Goal: Task Accomplishment & Management: Manage account settings

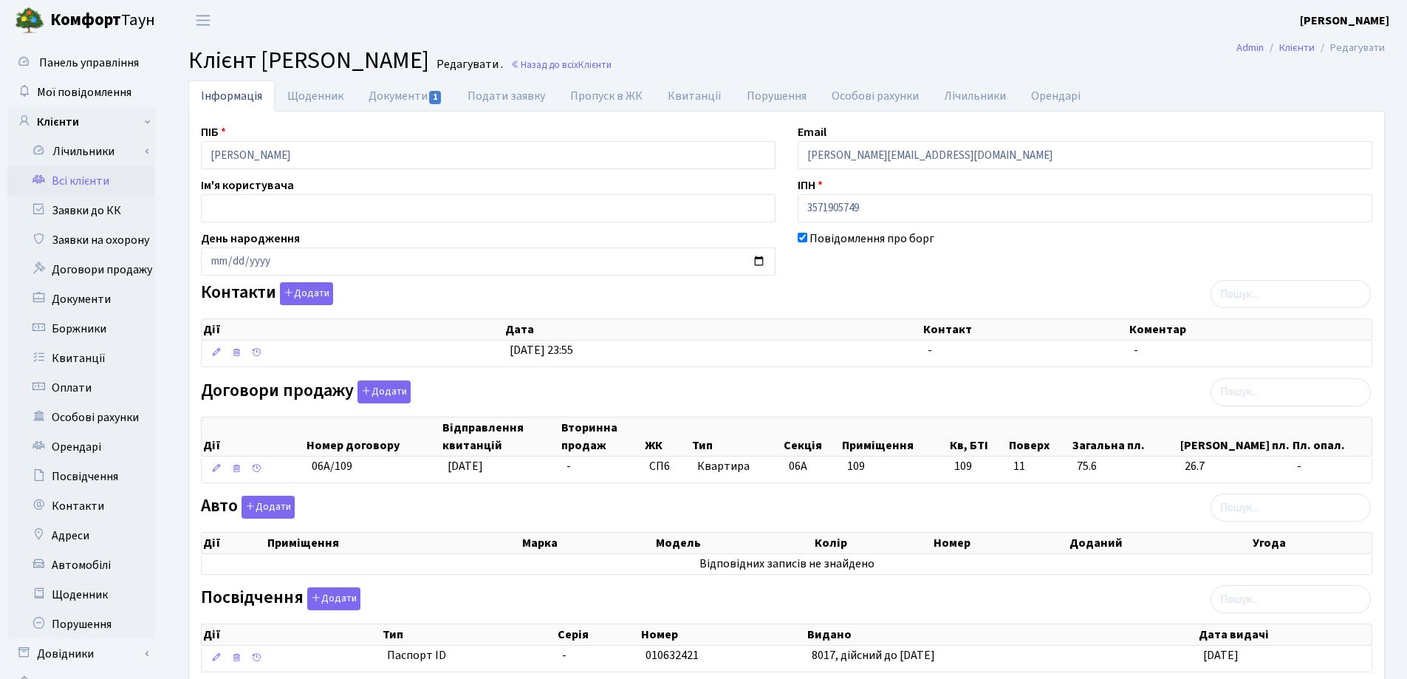
click at [84, 182] on link "Всі клієнти" at bounding box center [81, 181] width 148 height 30
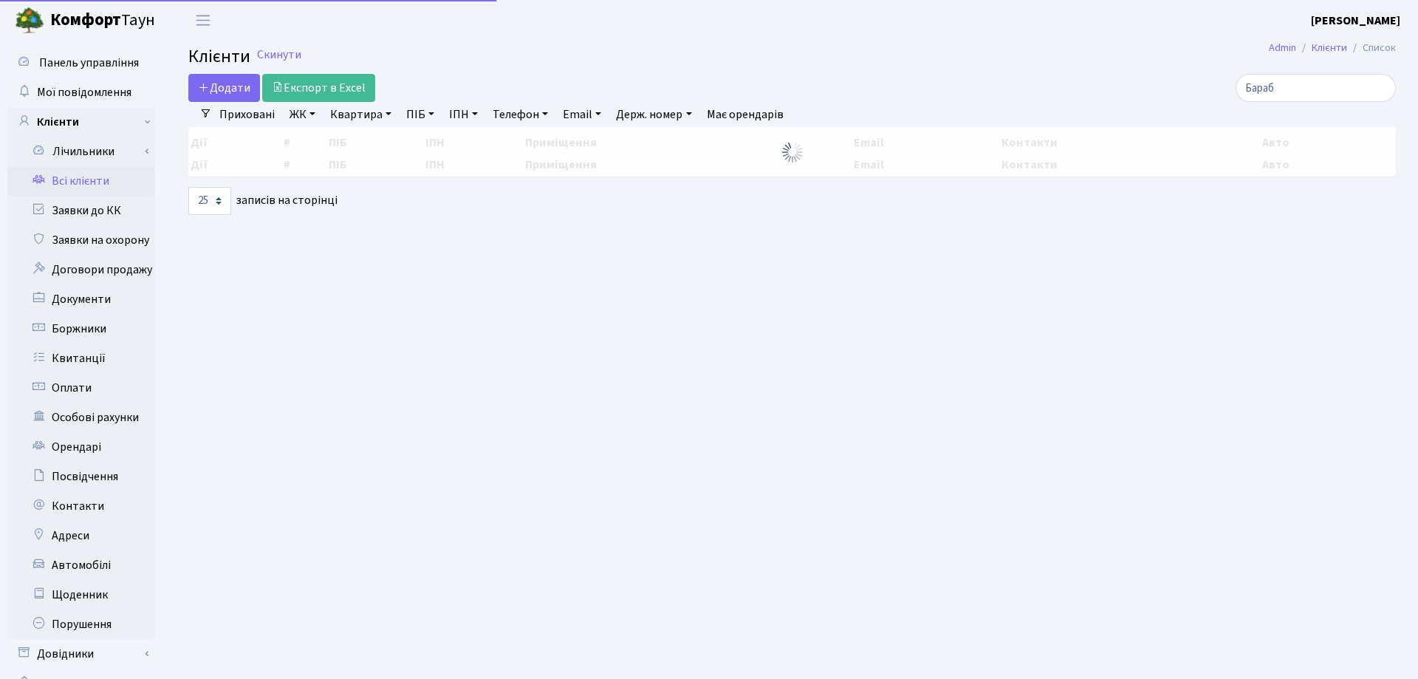
select select "25"
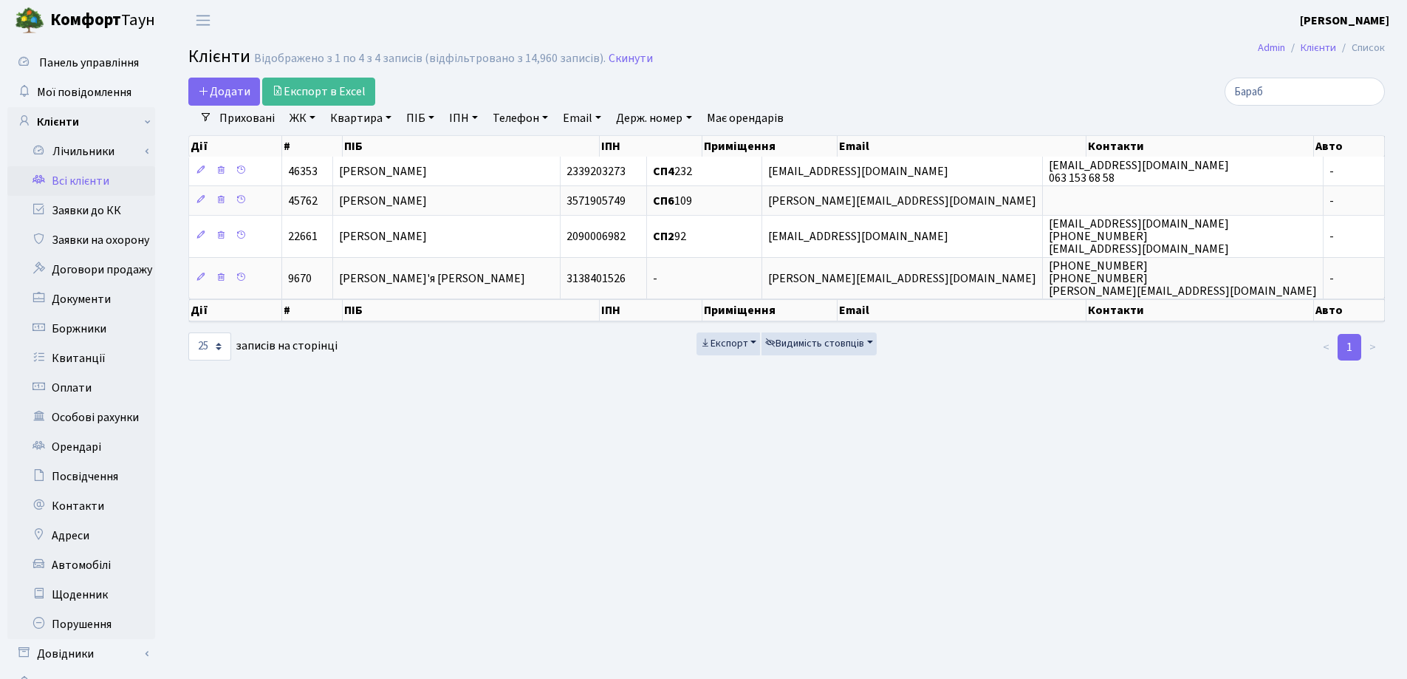
click at [375, 117] on link "Квартира" at bounding box center [360, 118] width 73 height 25
type input "109"
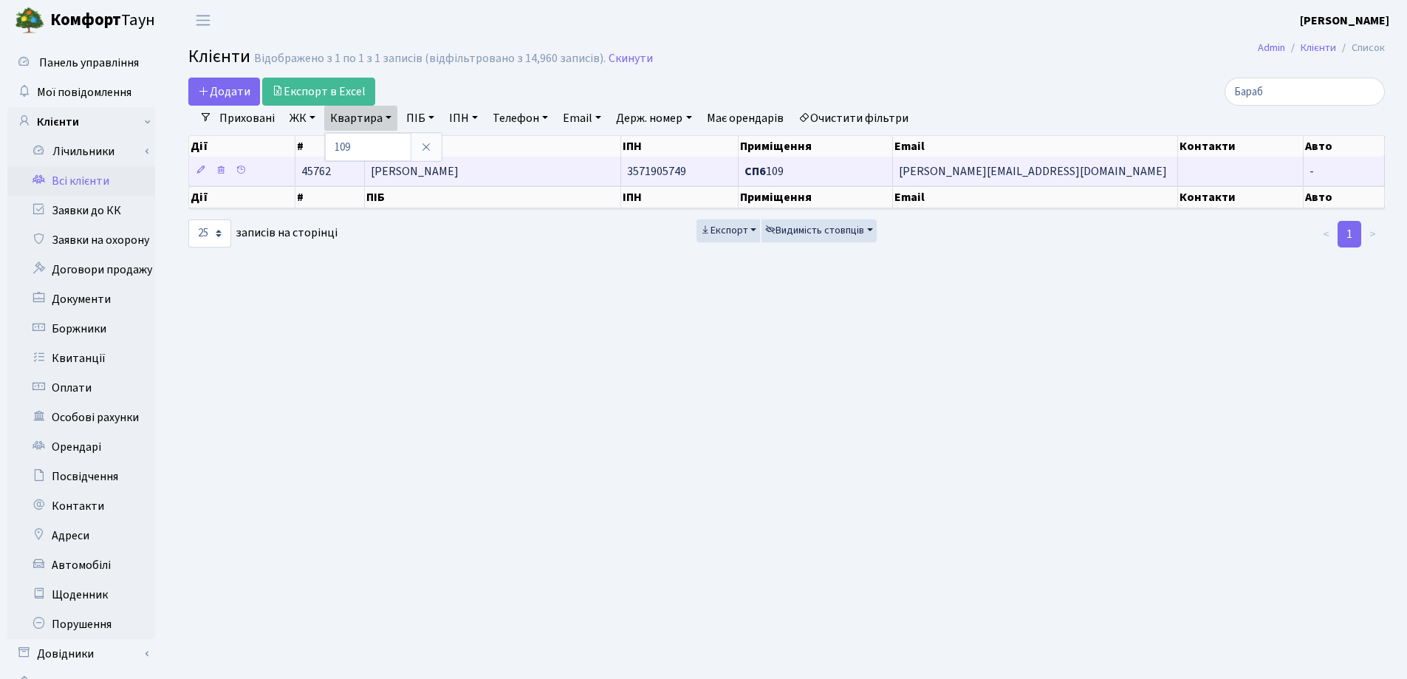
click at [459, 171] on span "[PERSON_NAME]" at bounding box center [415, 171] width 88 height 16
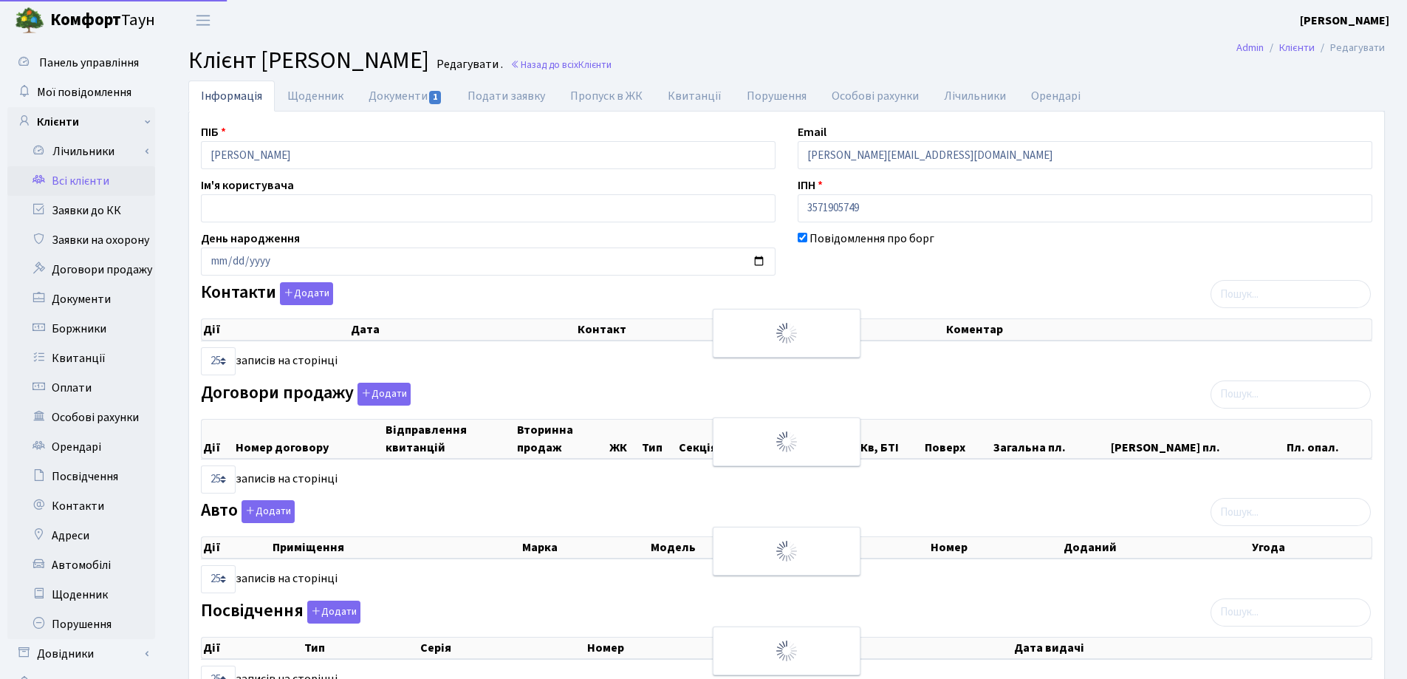
select select "25"
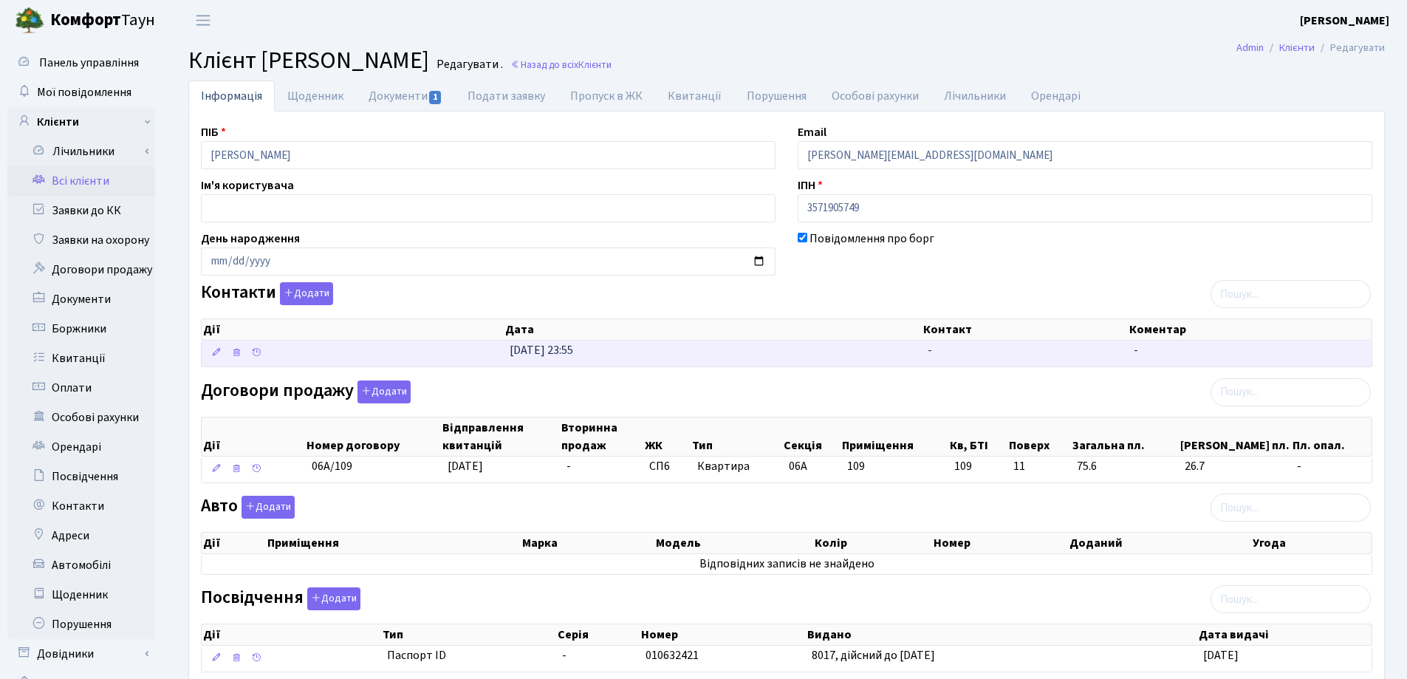
scroll to position [195, 0]
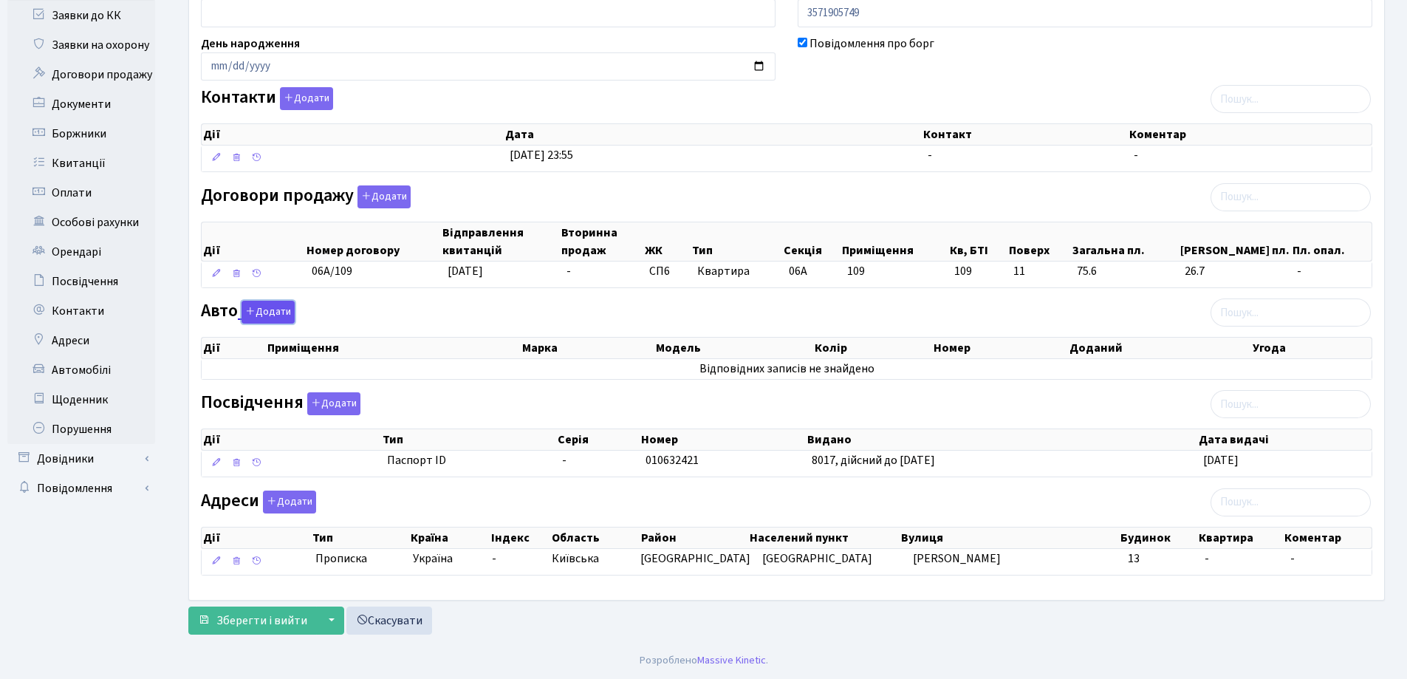
click at [273, 313] on button "Додати" at bounding box center [268, 312] width 53 height 23
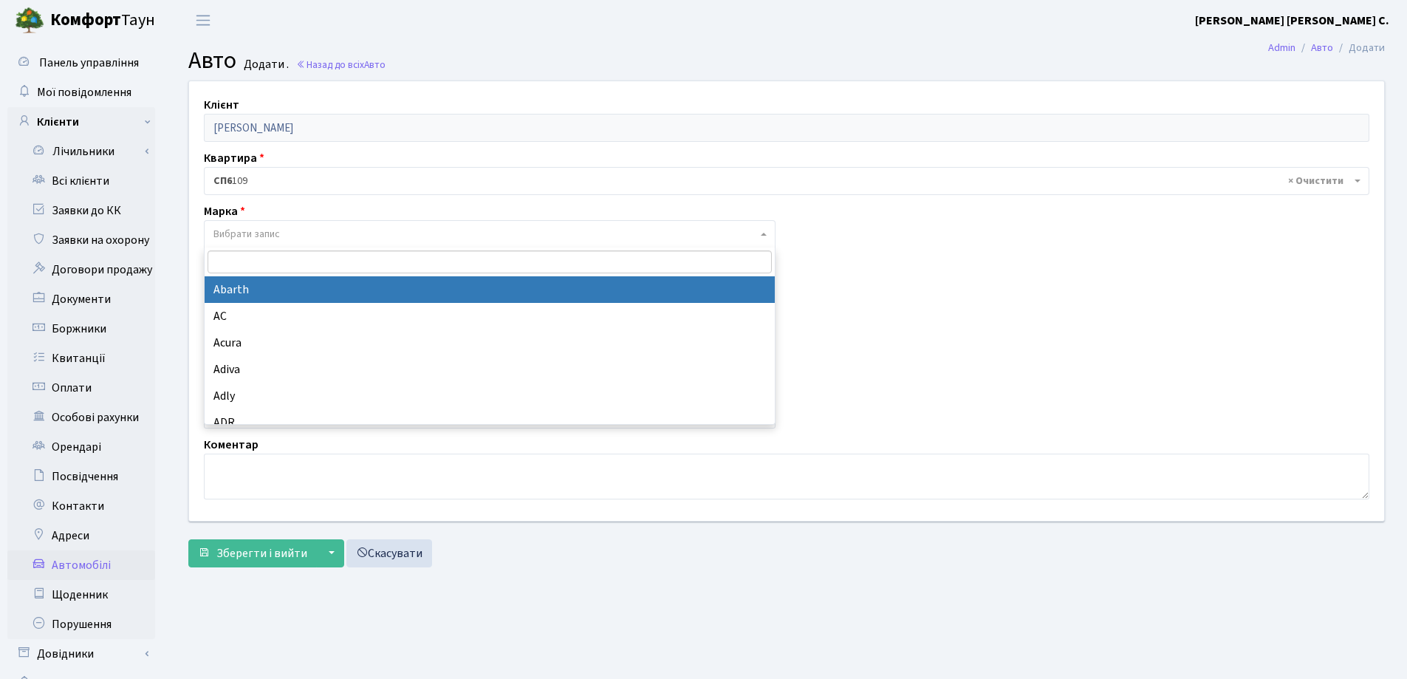
click at [280, 230] on span "Вибрати запис" at bounding box center [246, 234] width 66 height 15
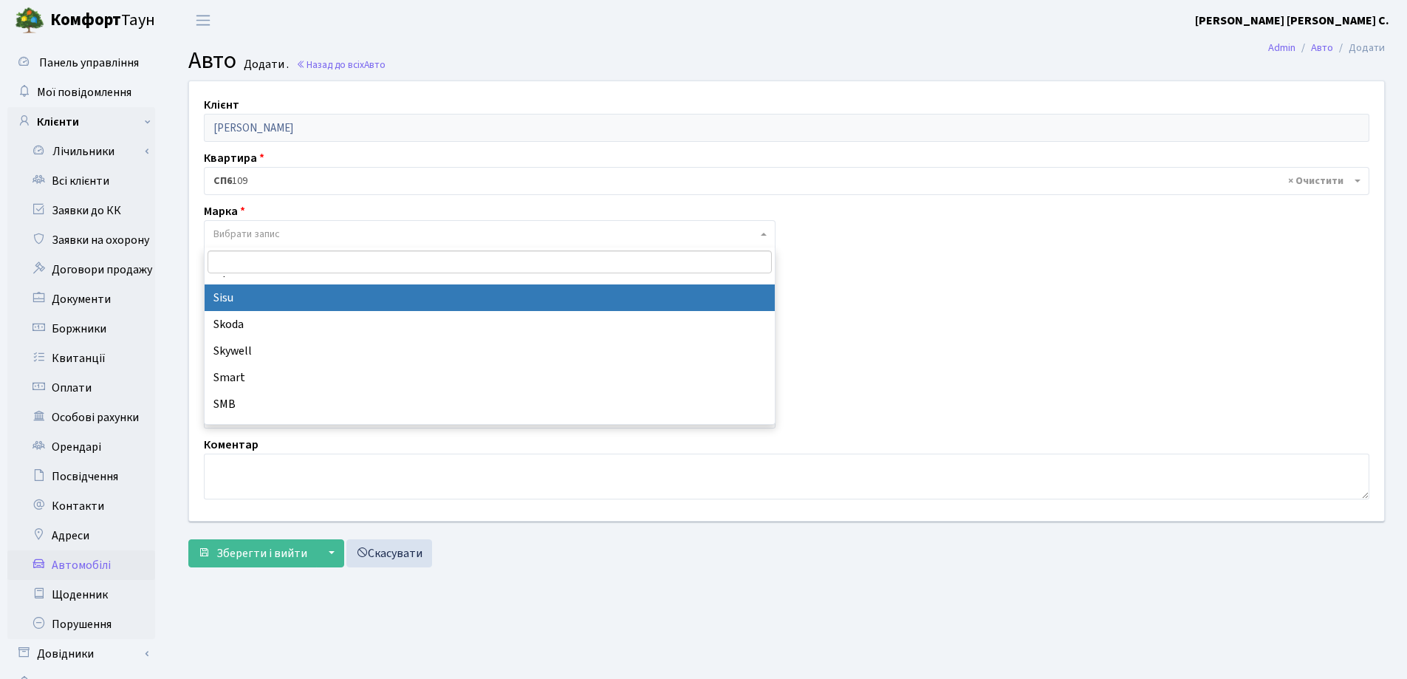
scroll to position [10416, 0]
select select "121"
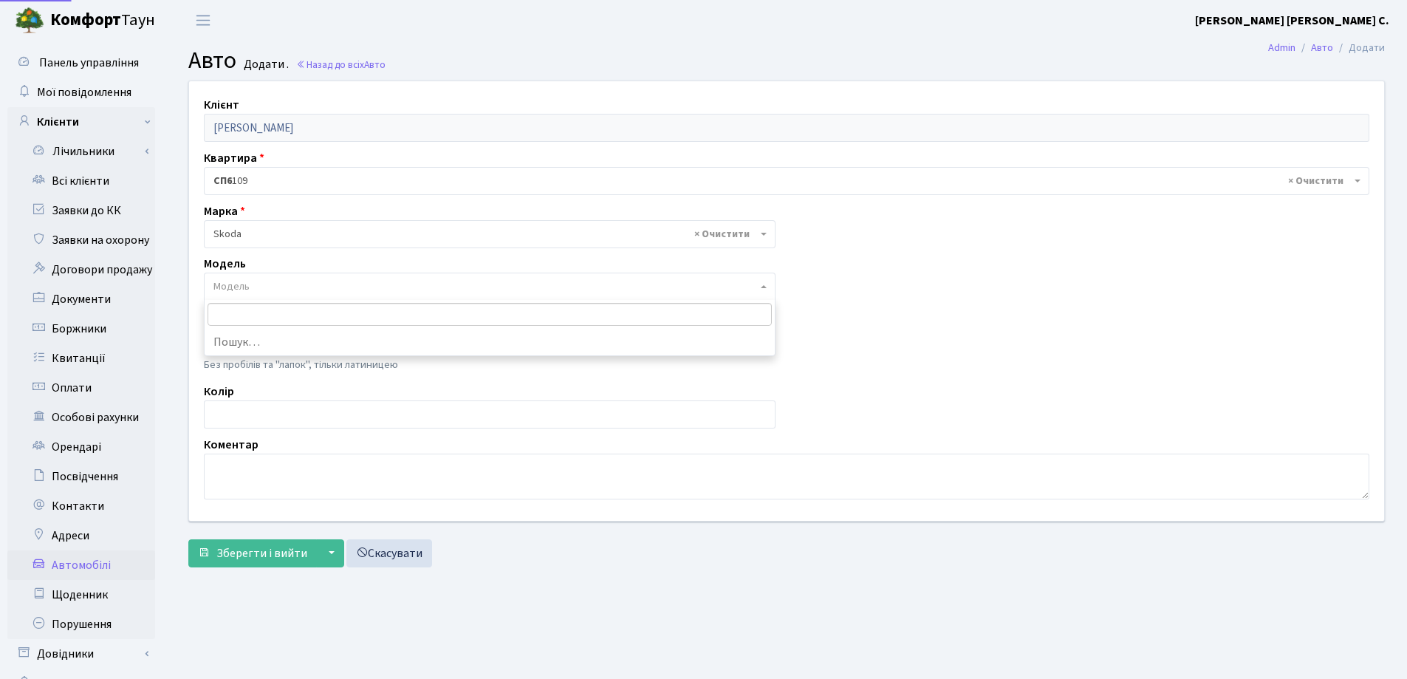
click at [267, 278] on span "Модель" at bounding box center [490, 287] width 572 height 28
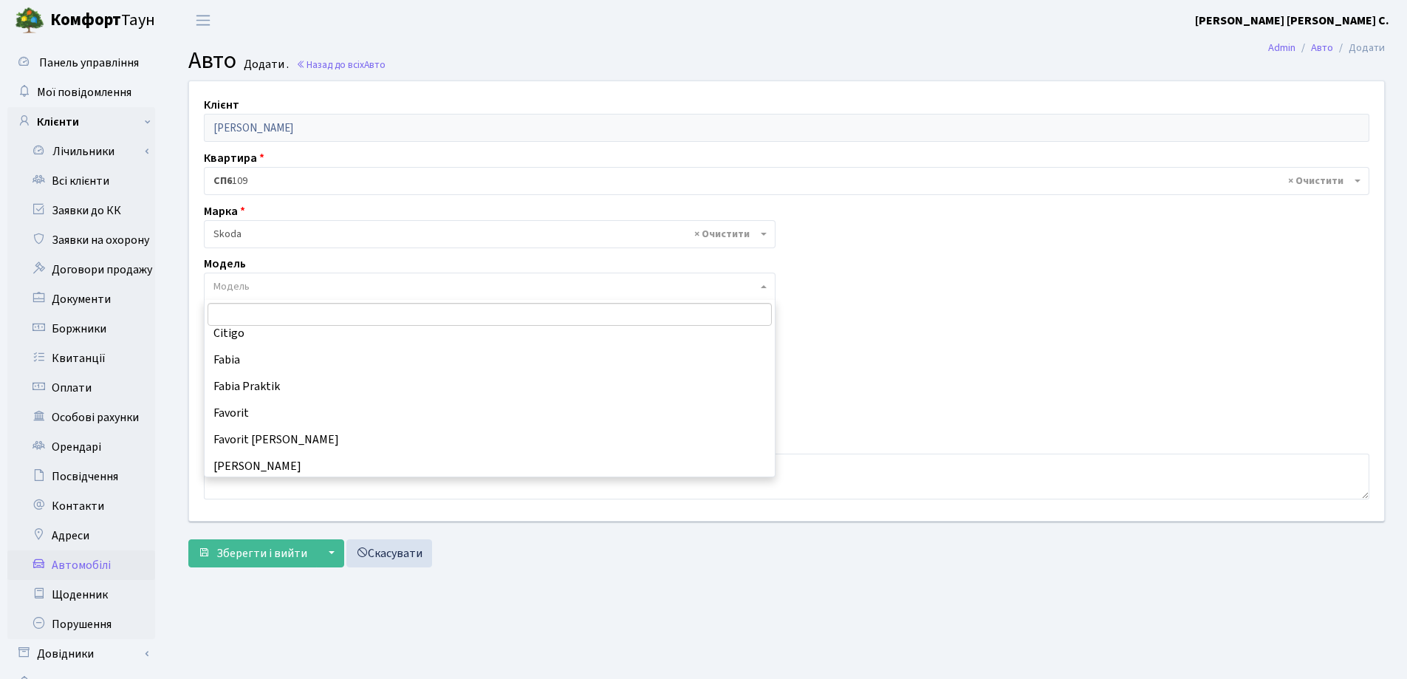
scroll to position [148, 0]
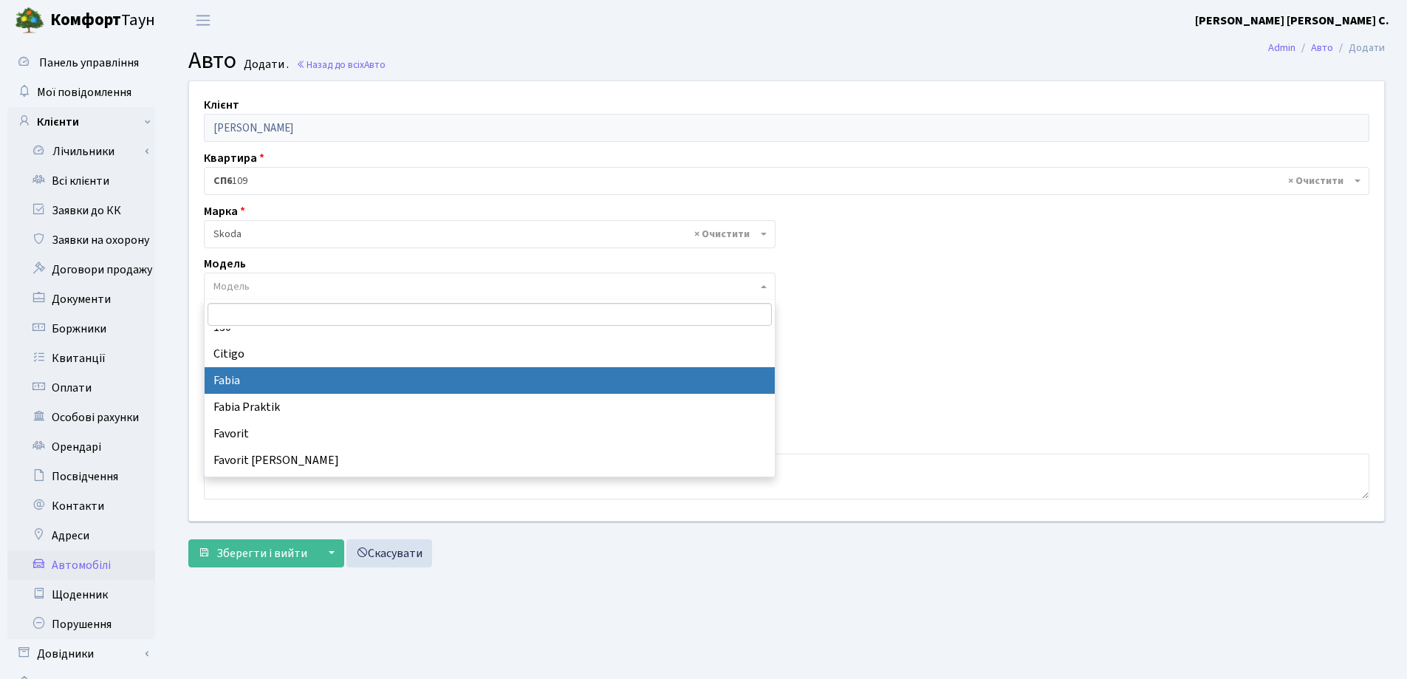
select select "2136"
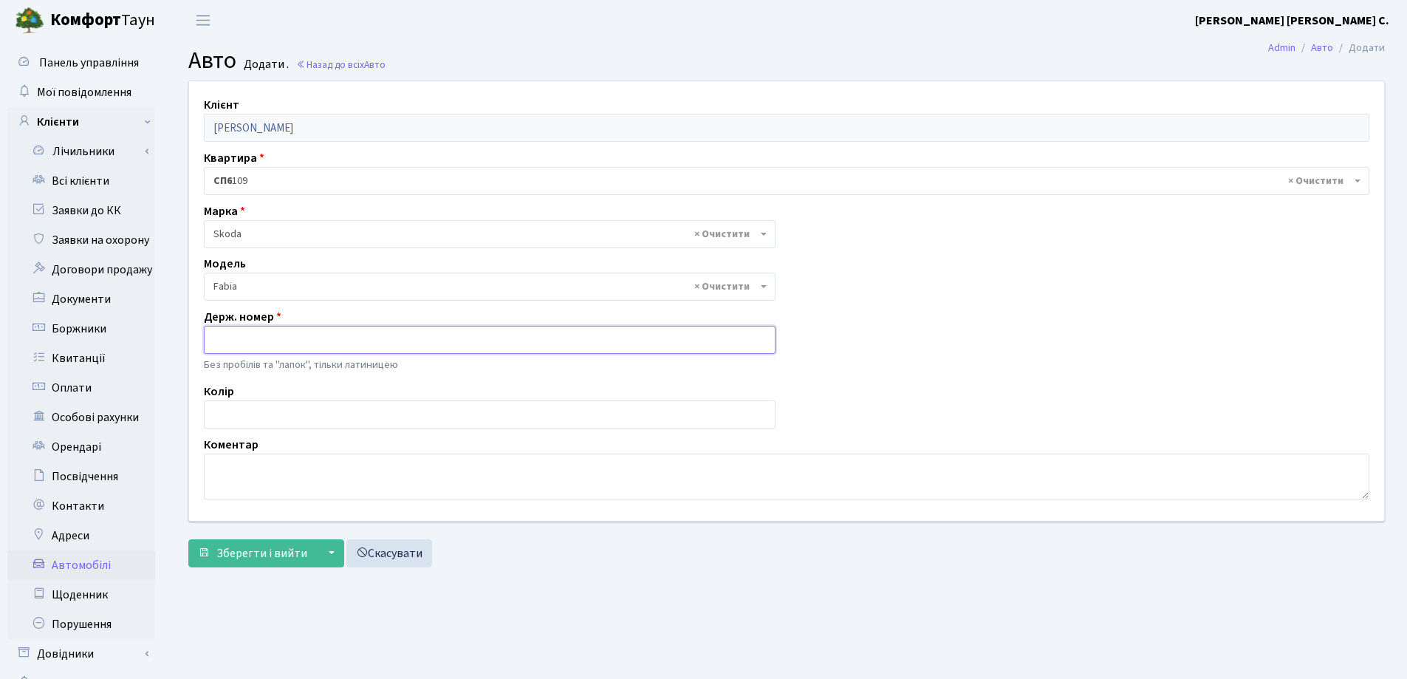
click at [279, 341] on input "text" at bounding box center [490, 340] width 572 height 28
type input "AA1355HA"
click at [264, 553] on span "Зберегти і вийти" at bounding box center [261, 553] width 91 height 16
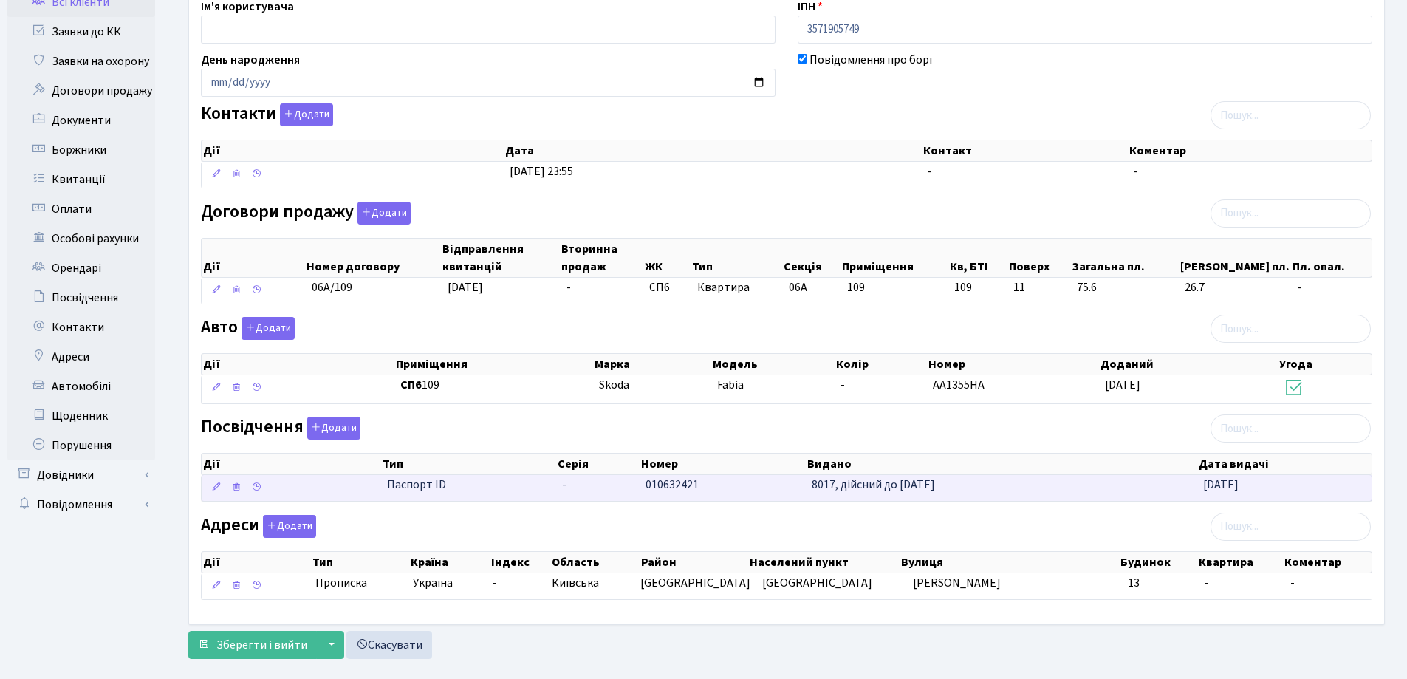
scroll to position [203, 0]
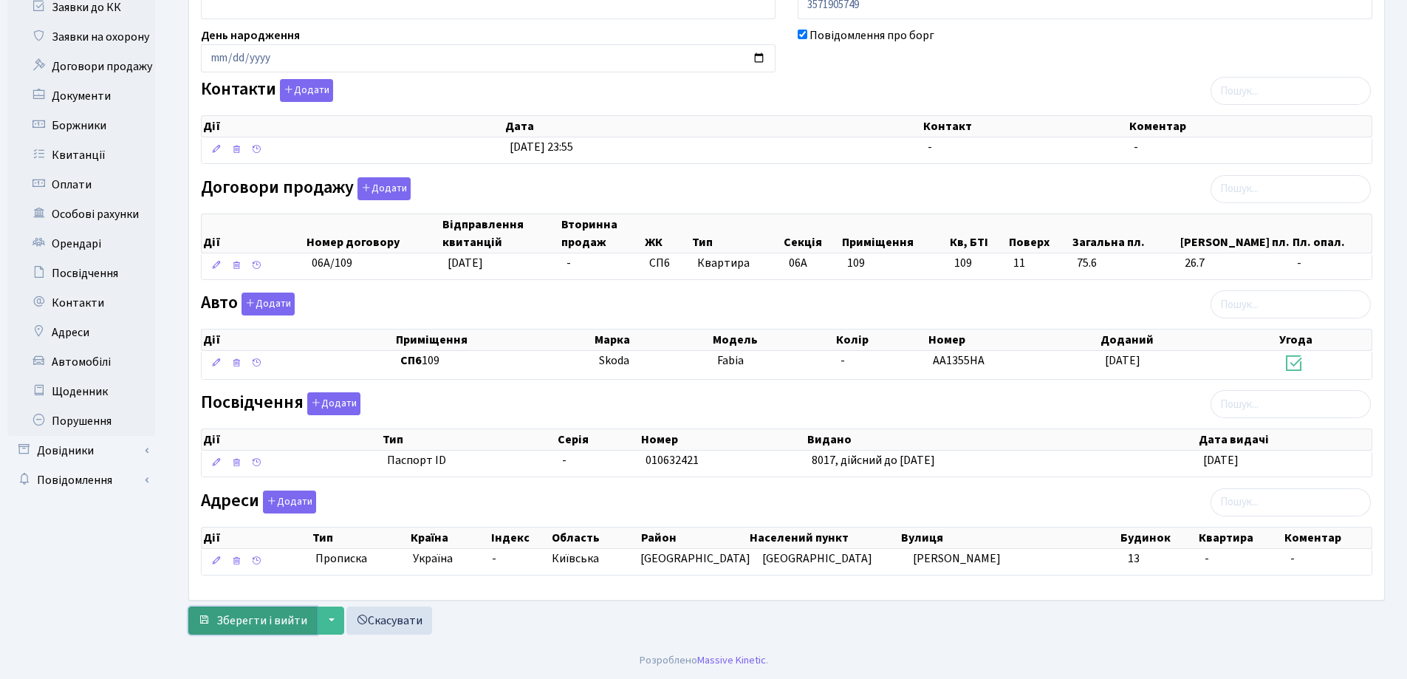
click at [256, 621] on span "Зберегти і вийти" at bounding box center [261, 620] width 91 height 16
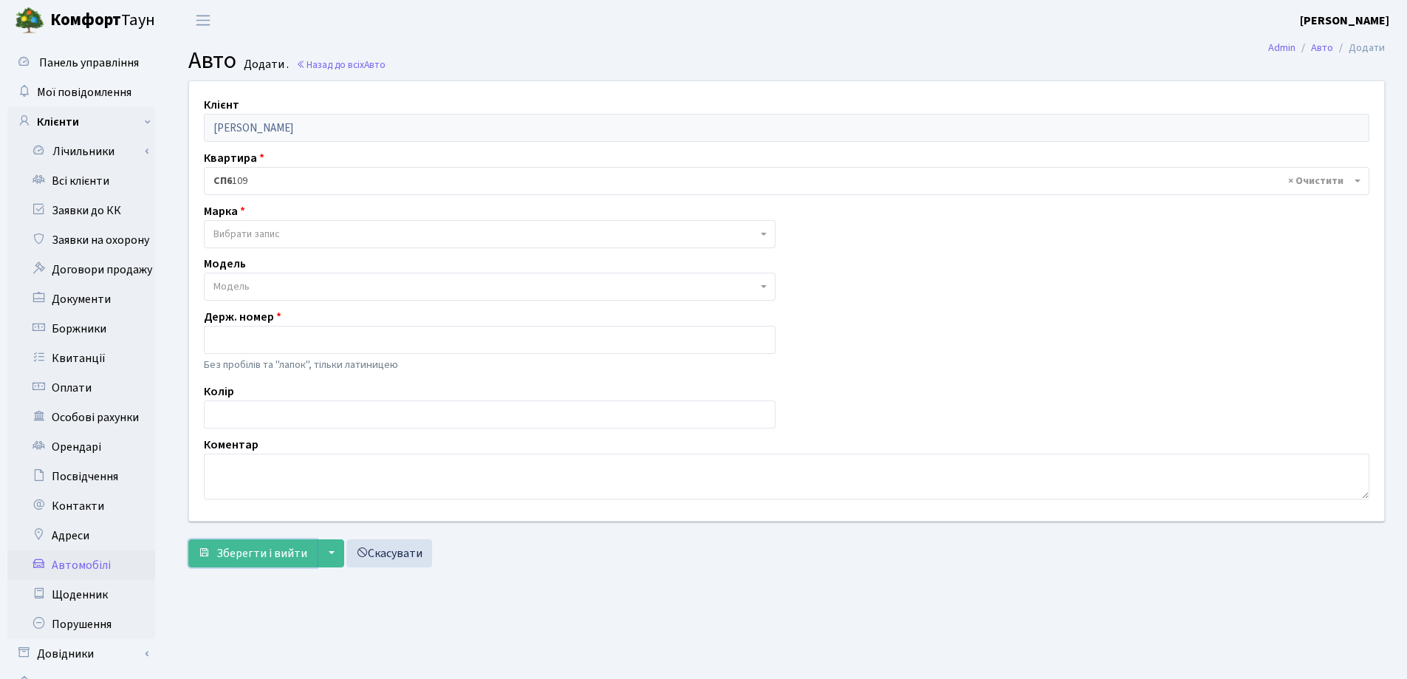
drag, startPoint x: 250, startPoint y: 556, endPoint x: 273, endPoint y: 700, distance: 145.7
click at [273, 678] on html "Комфорт Таун Лоскутова В. С. Мій обліковий запис Вийти Панель управління Мої по…" at bounding box center [703, 371] width 1407 height 742
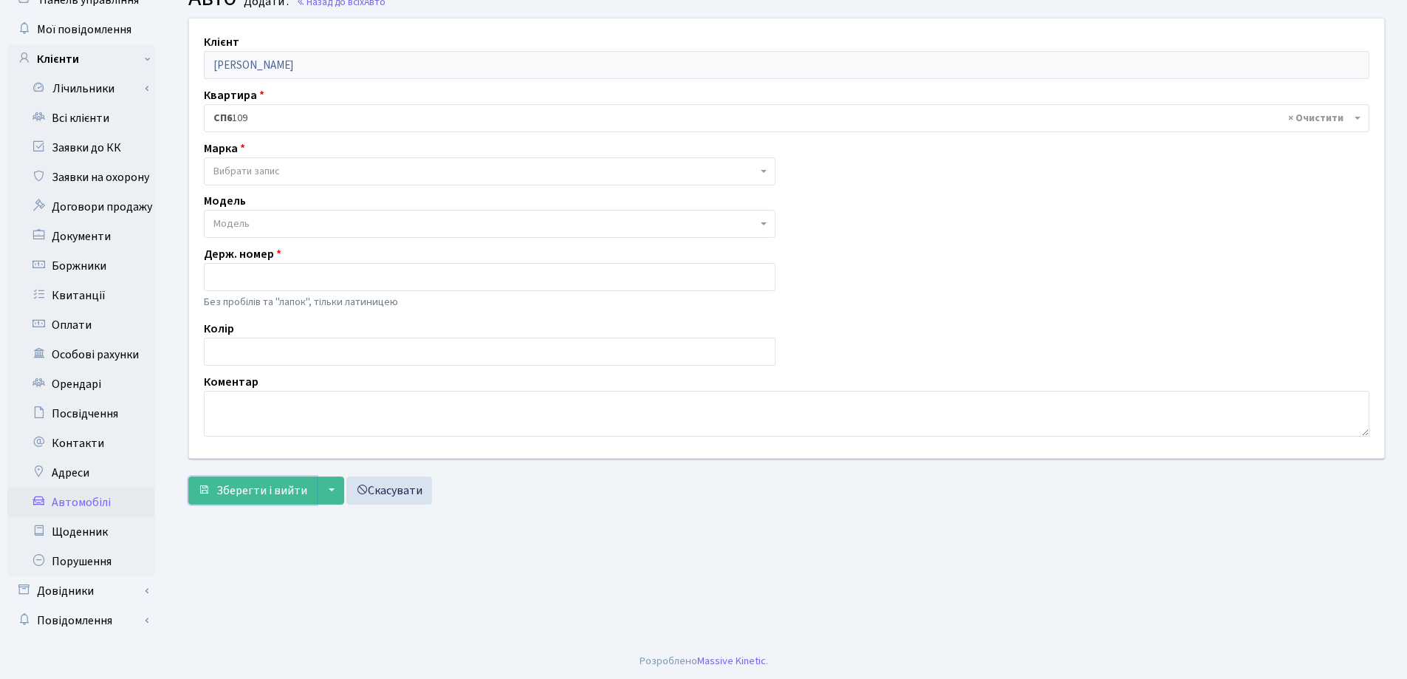
scroll to position [64, 0]
click at [253, 495] on span "Зберегти і вийти" at bounding box center [261, 490] width 91 height 16
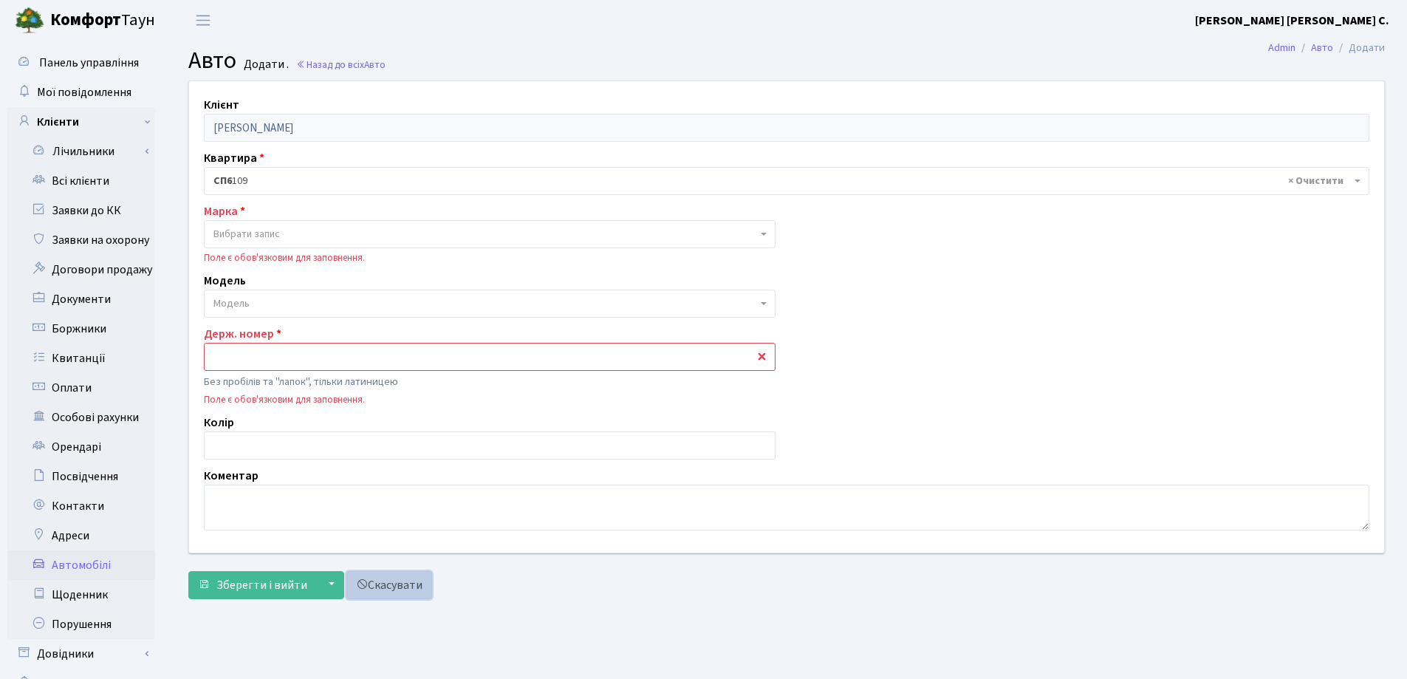
click at [413, 585] on link "Скасувати" at bounding box center [389, 585] width 86 height 28
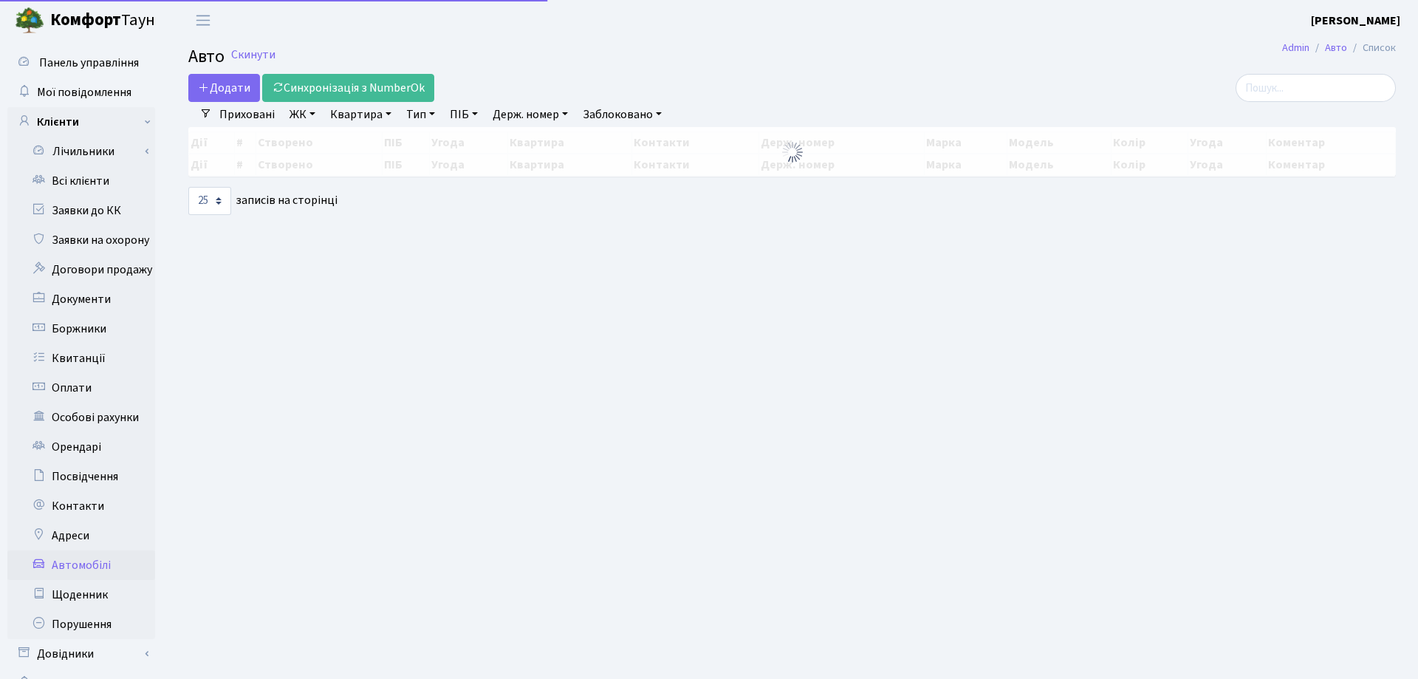
select select "25"
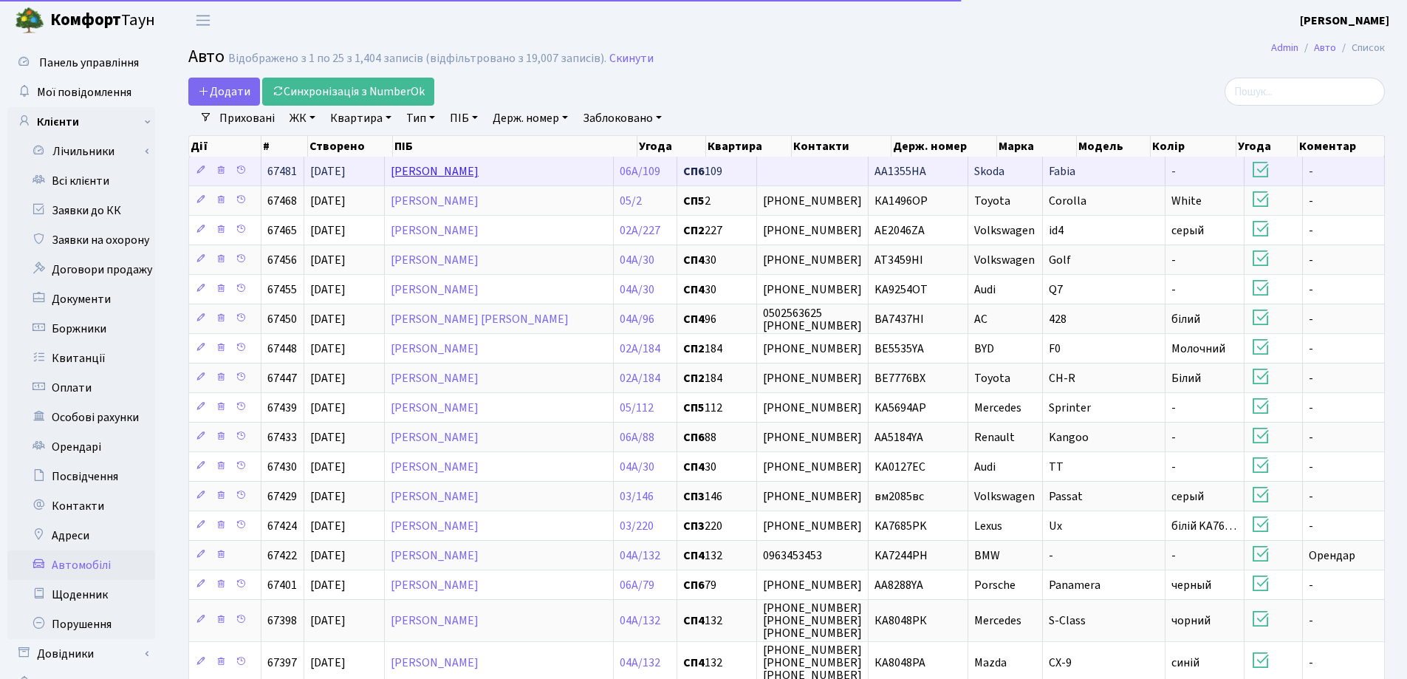
click at [476, 170] on link "[PERSON_NAME]" at bounding box center [435, 171] width 88 height 16
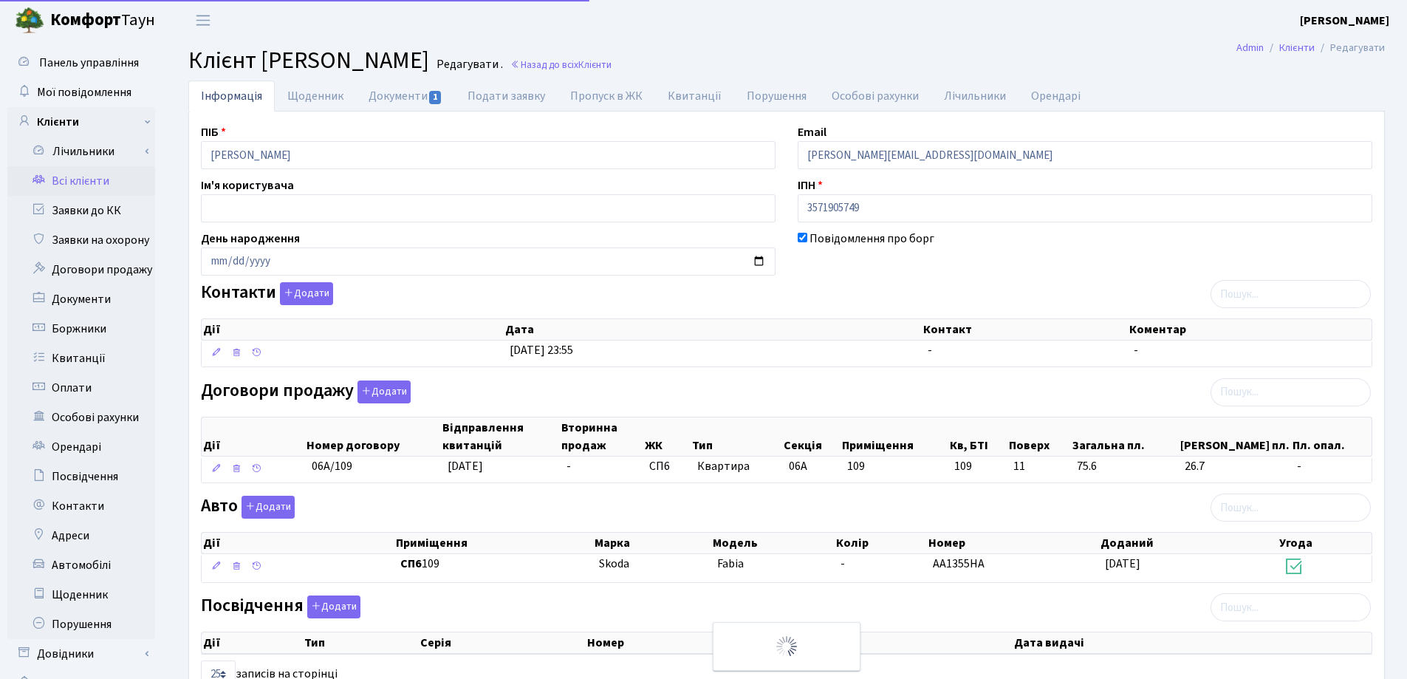
select select "25"
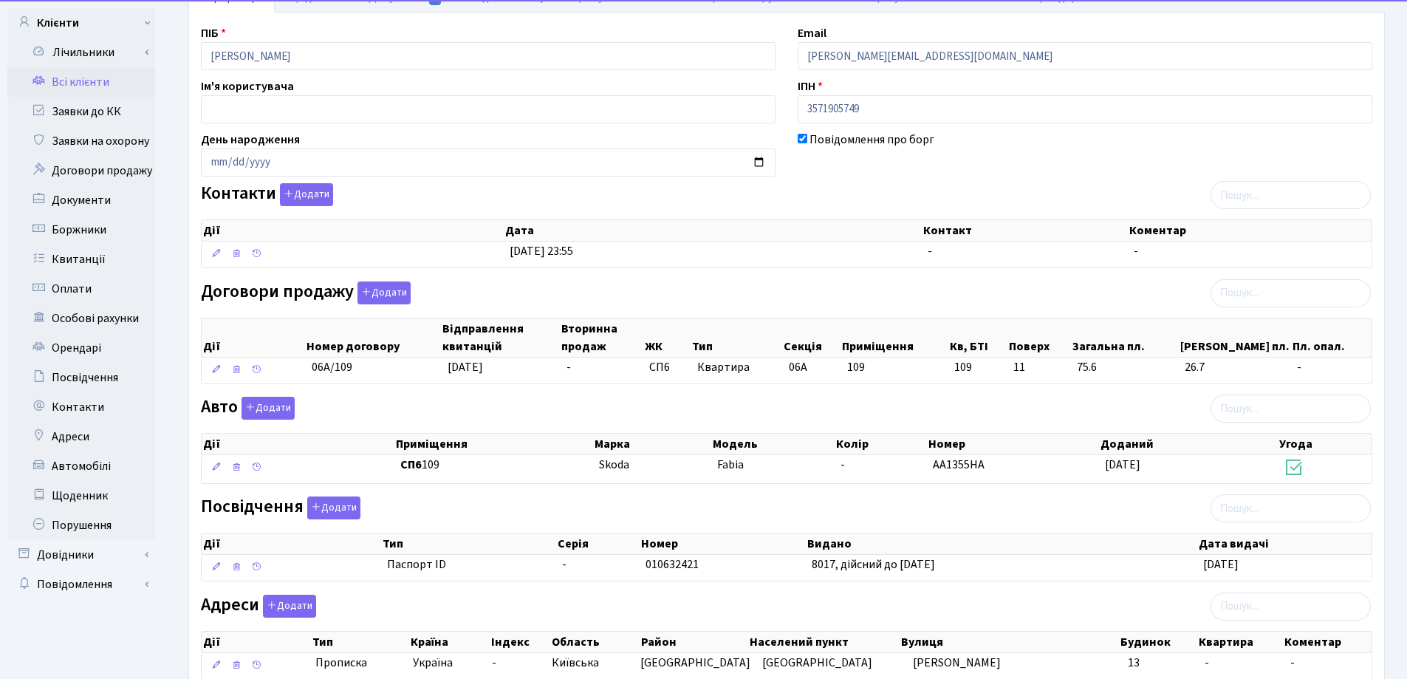
scroll to position [203, 0]
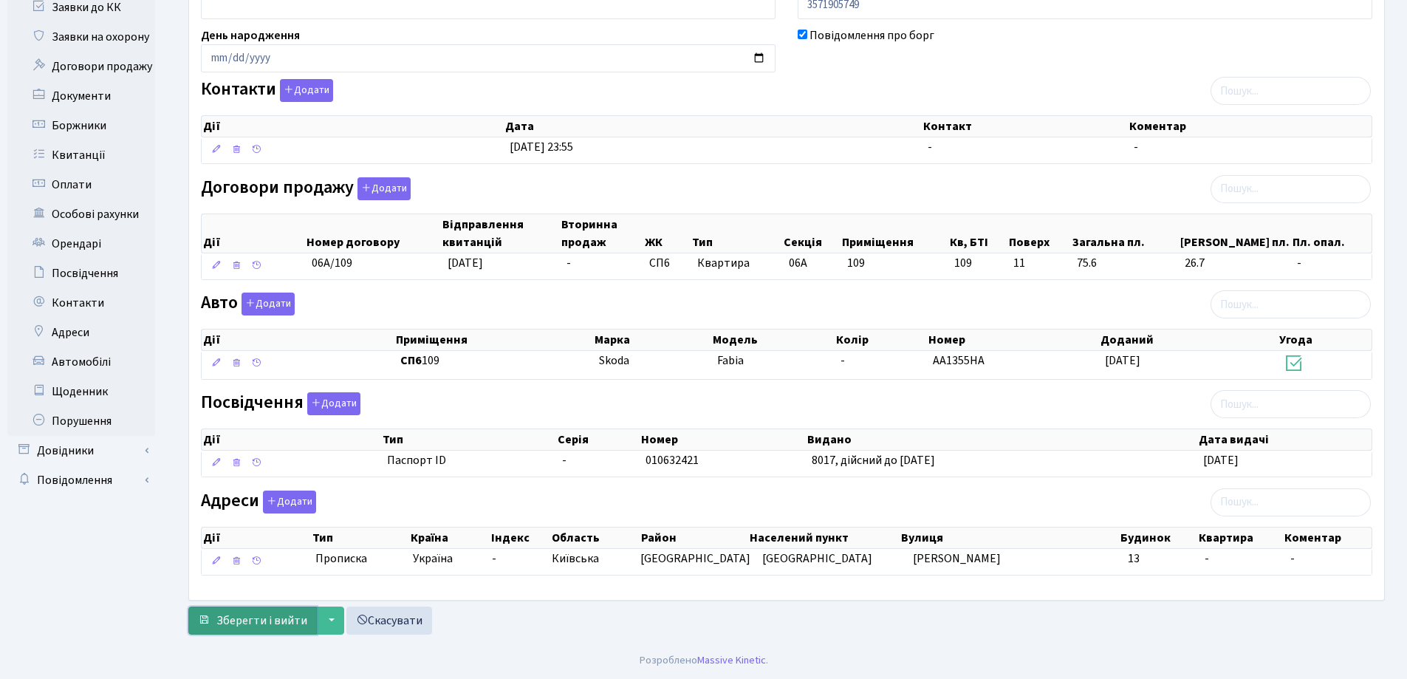
click at [240, 626] on span "Зберегти і вийти" at bounding box center [261, 620] width 91 height 16
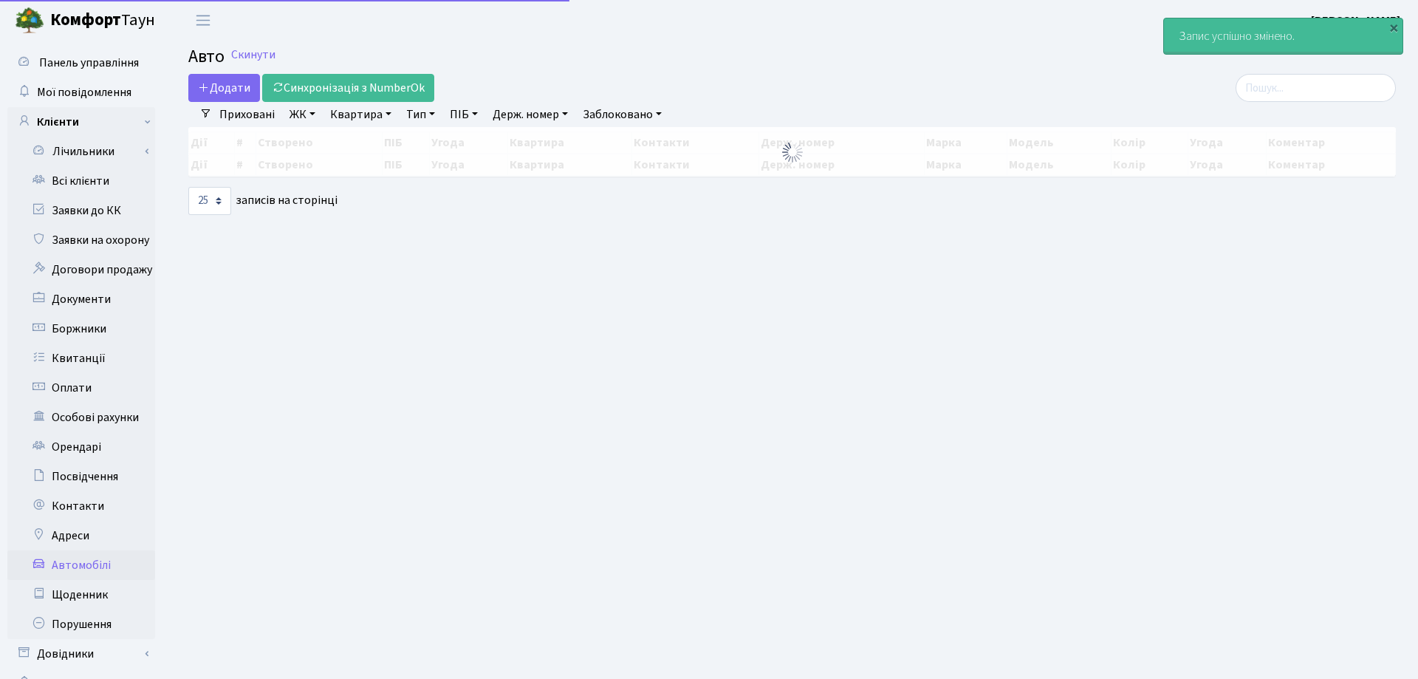
select select "25"
